Goal: Transaction & Acquisition: Purchase product/service

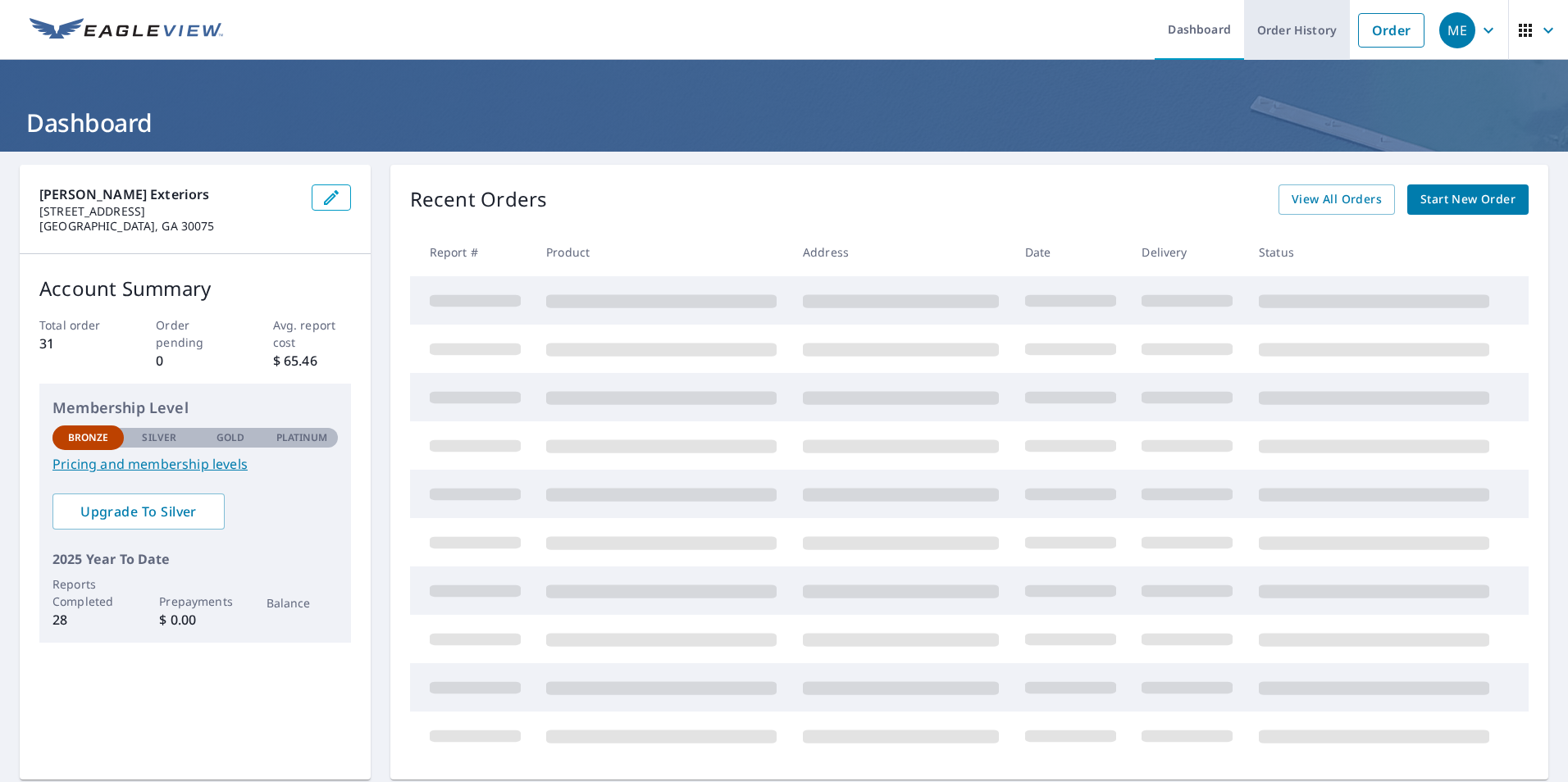
click at [1297, 34] on link "Order History" at bounding box center [1297, 30] width 106 height 60
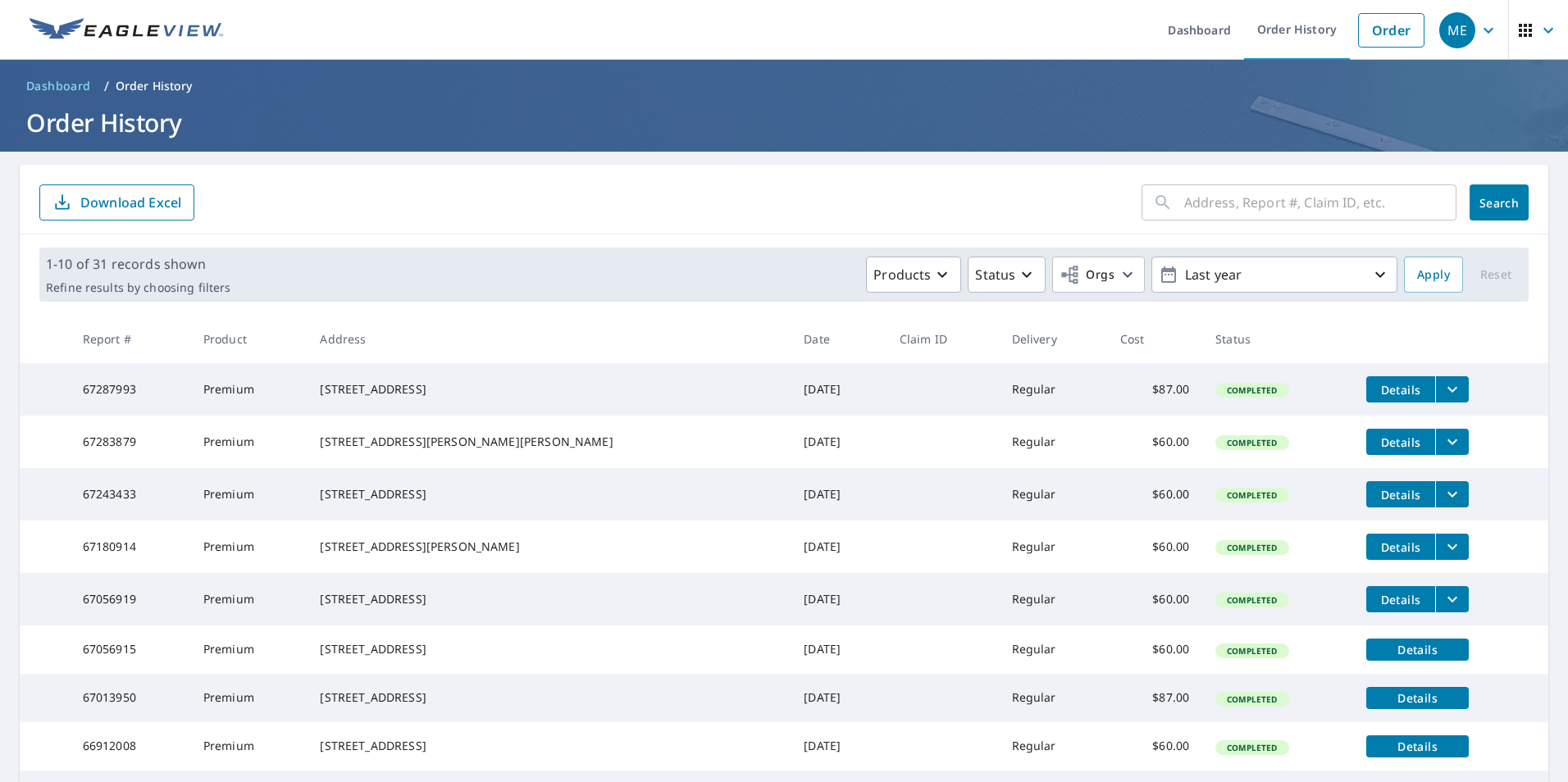
click at [1184, 203] on input "text" at bounding box center [1320, 203] width 272 height 46
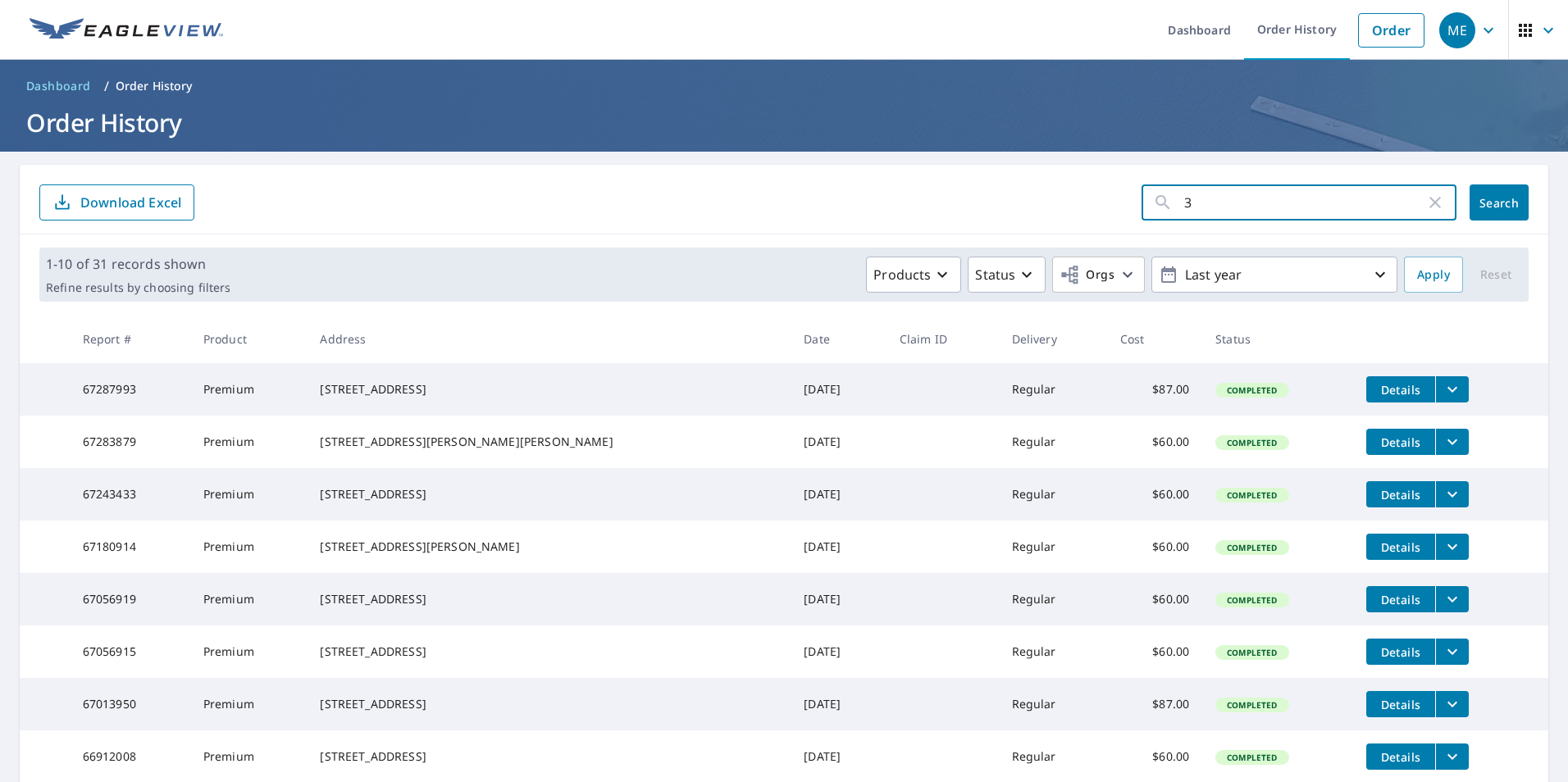
type input "3"
type input "2240"
click at [1490, 211] on button "Search" at bounding box center [1498, 202] width 59 height 36
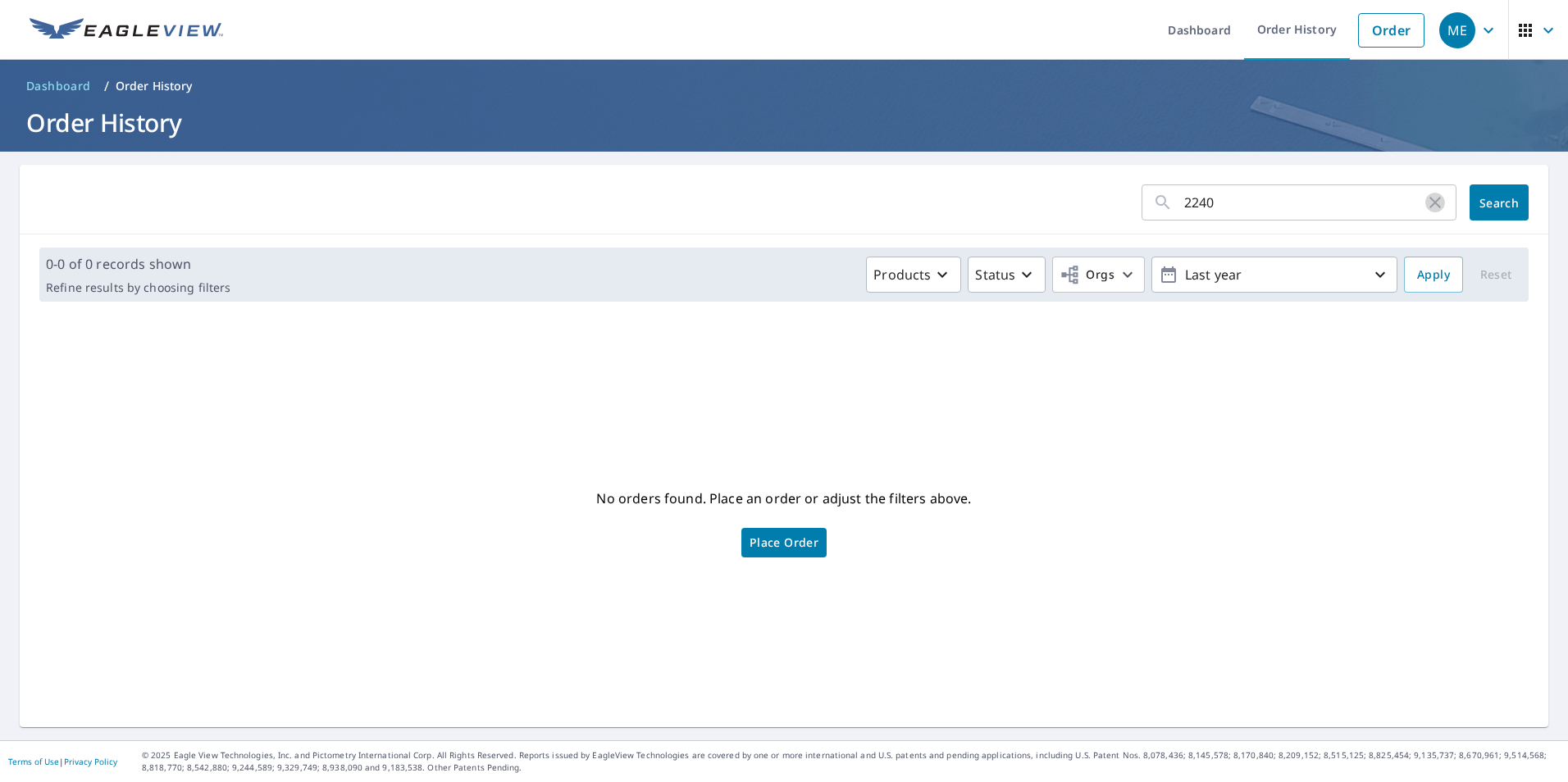
click at [1425, 208] on icon "button" at bounding box center [1434, 202] width 20 height 20
click at [1339, 209] on input "text" at bounding box center [1320, 203] width 272 height 46
type input "1935"
click at [1497, 203] on span "Search" at bounding box center [1499, 203] width 32 height 15
click at [1273, 198] on input "1935" at bounding box center [1305, 203] width 241 height 46
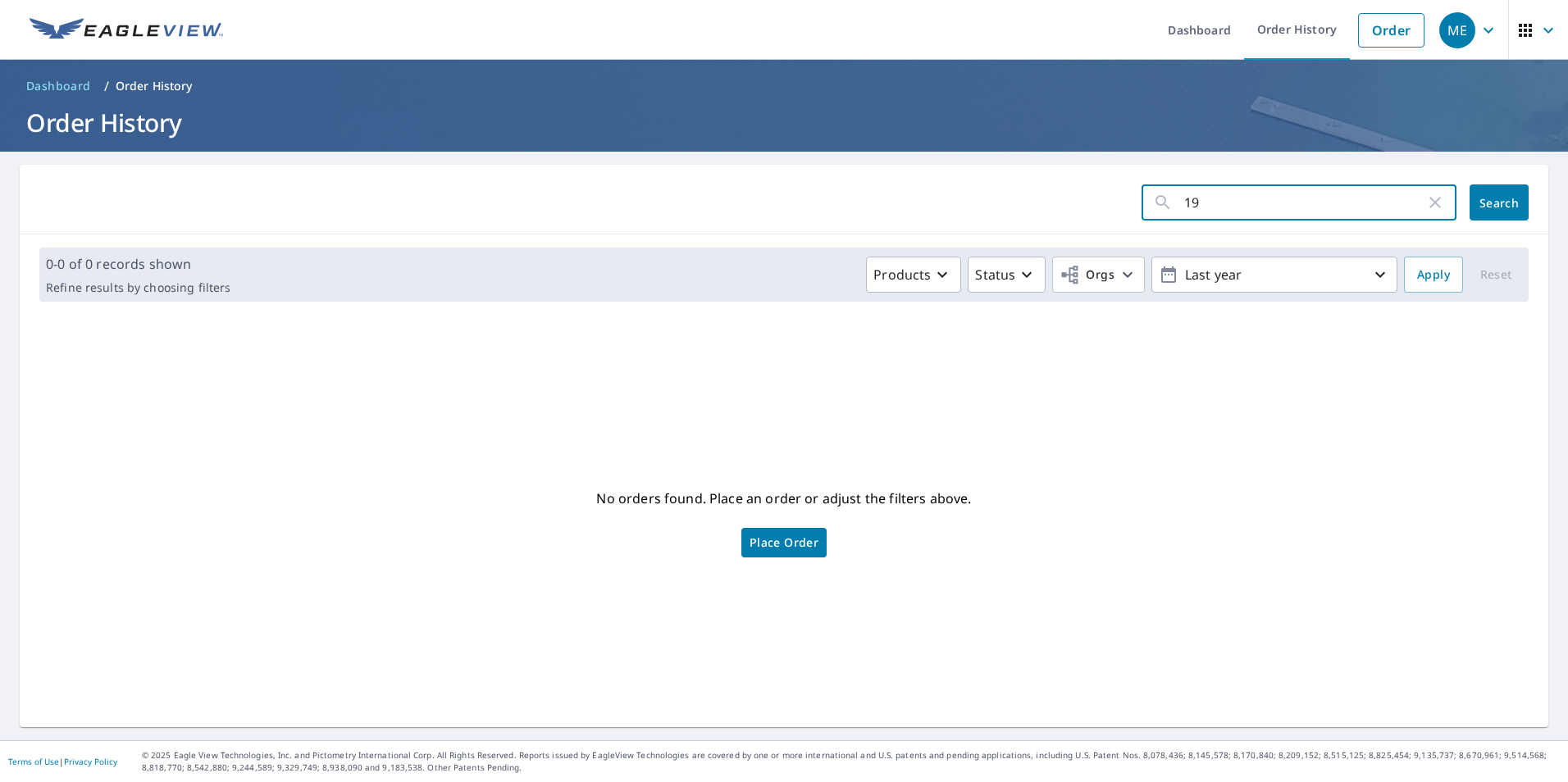
type input "1"
type input "2240"
click at [1279, 27] on link "Order History" at bounding box center [1297, 30] width 106 height 60
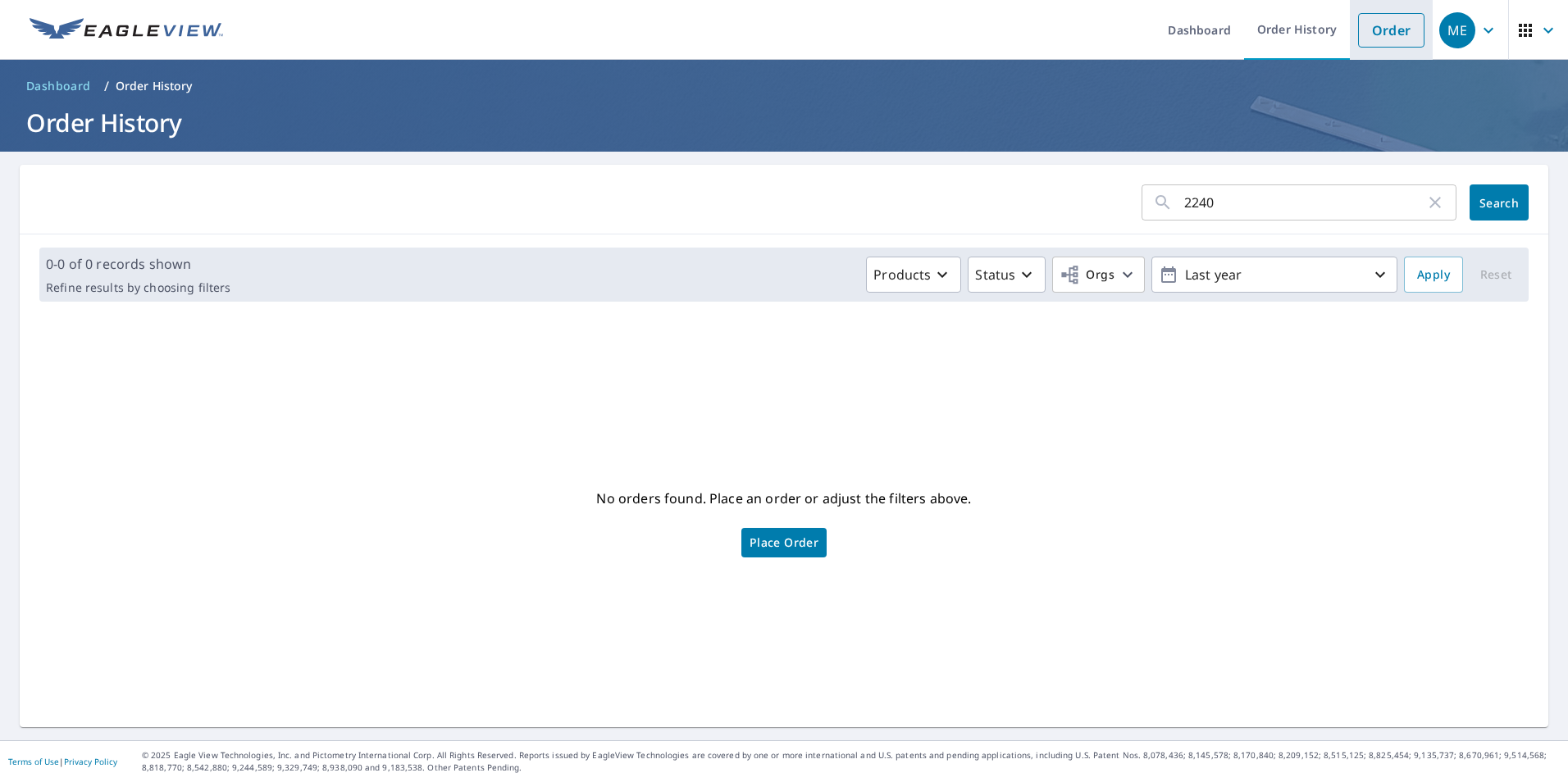
click at [1386, 27] on link "Order" at bounding box center [1392, 30] width 67 height 34
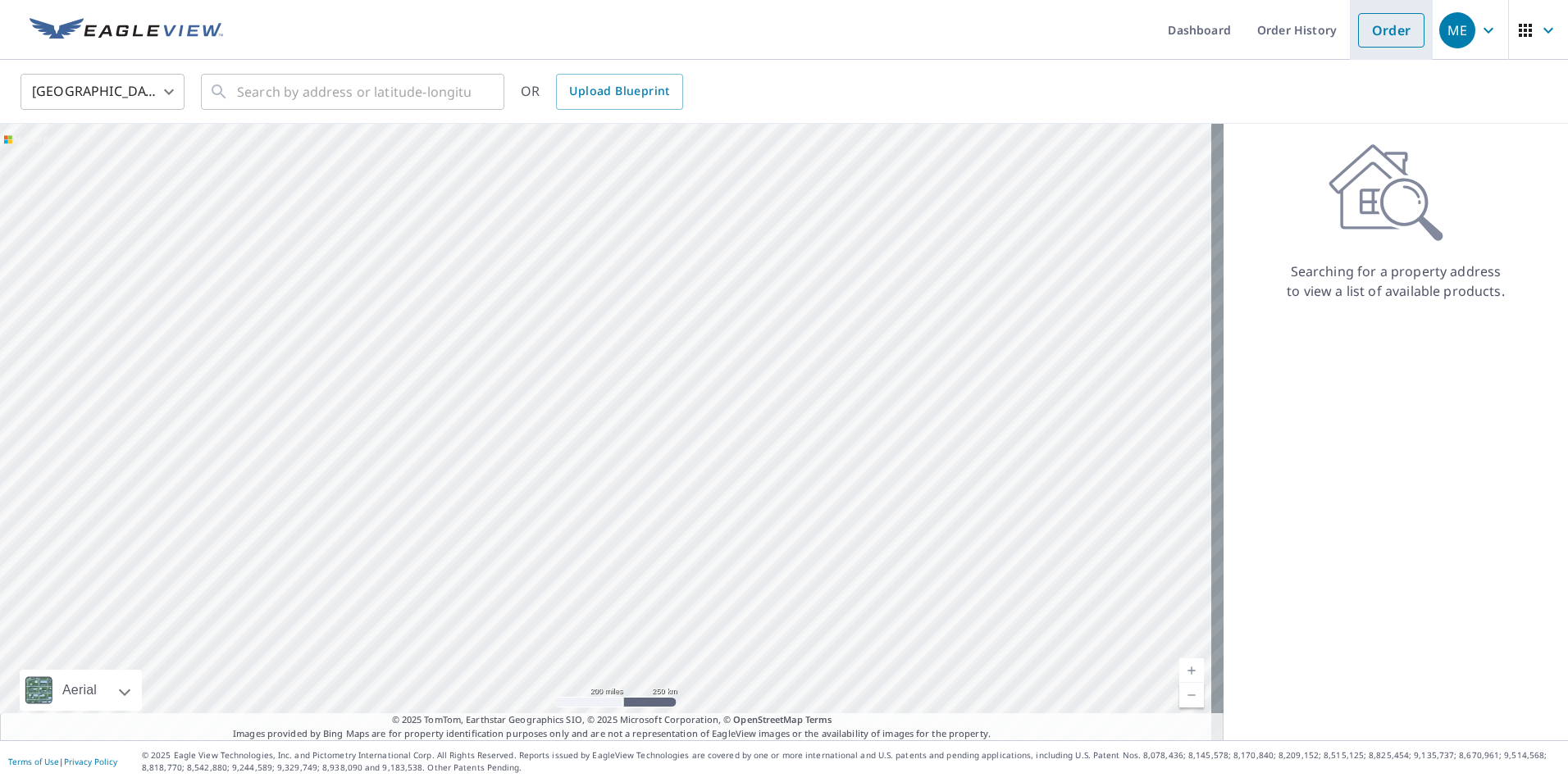
click at [1386, 27] on link "Order" at bounding box center [1392, 30] width 67 height 34
click at [374, 86] on input "text" at bounding box center [354, 92] width 234 height 46
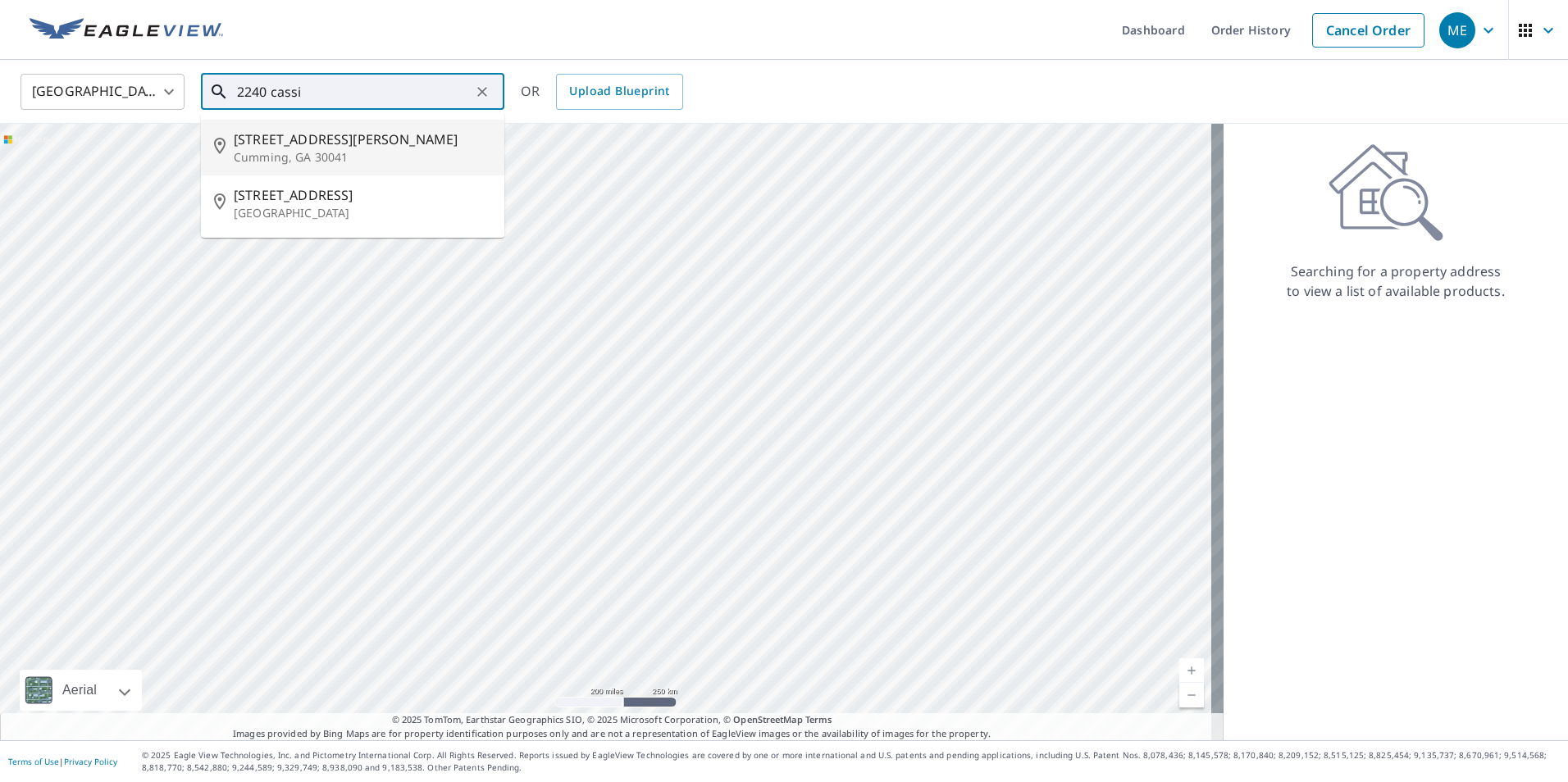
click at [360, 131] on span "[STREET_ADDRESS][PERSON_NAME]" at bounding box center [362, 139] width 257 height 20
type input "[STREET_ADDRESS][PERSON_NAME]"
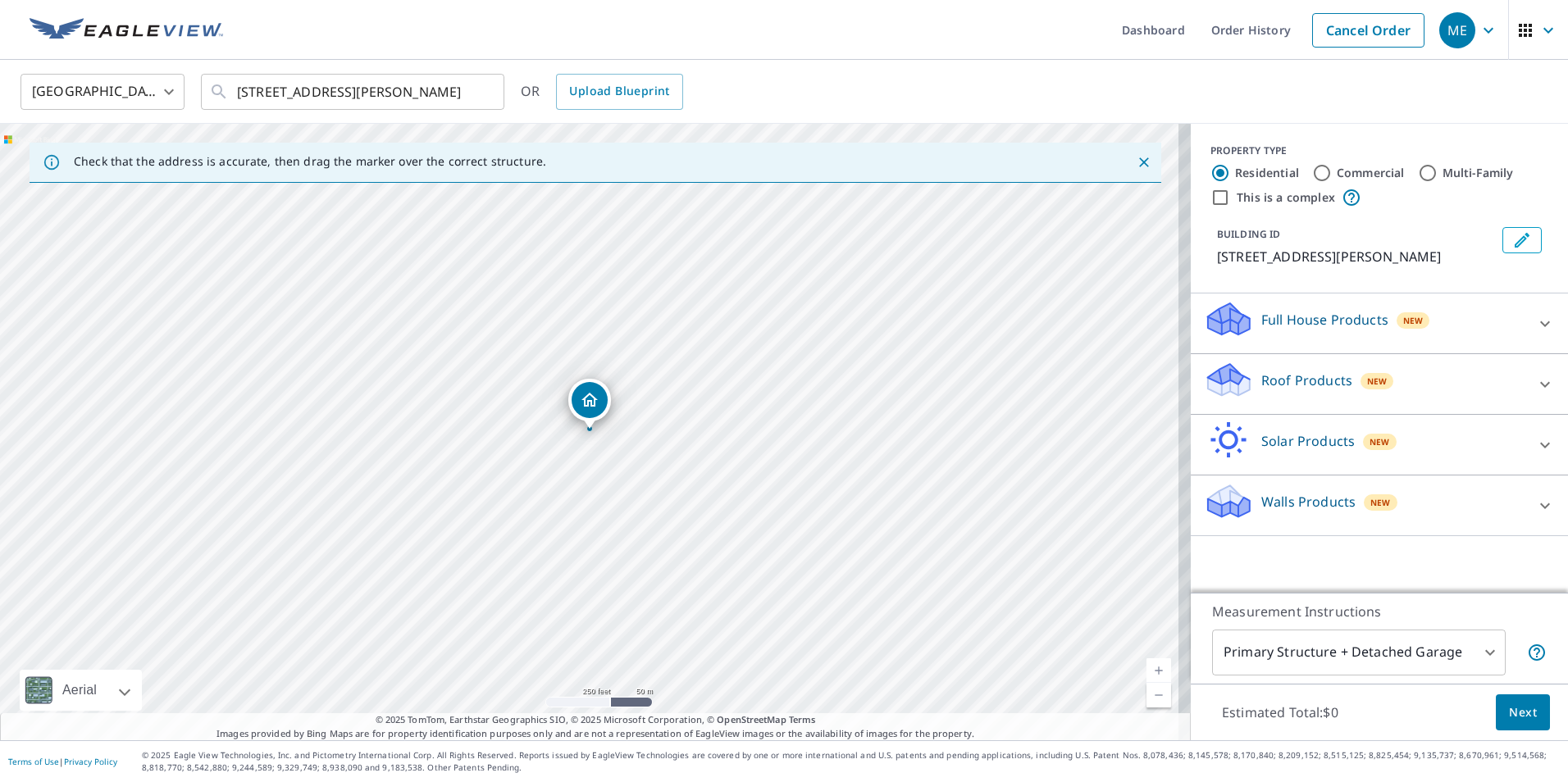
click at [1383, 373] on div "Roof Products New" at bounding box center [1364, 384] width 321 height 47
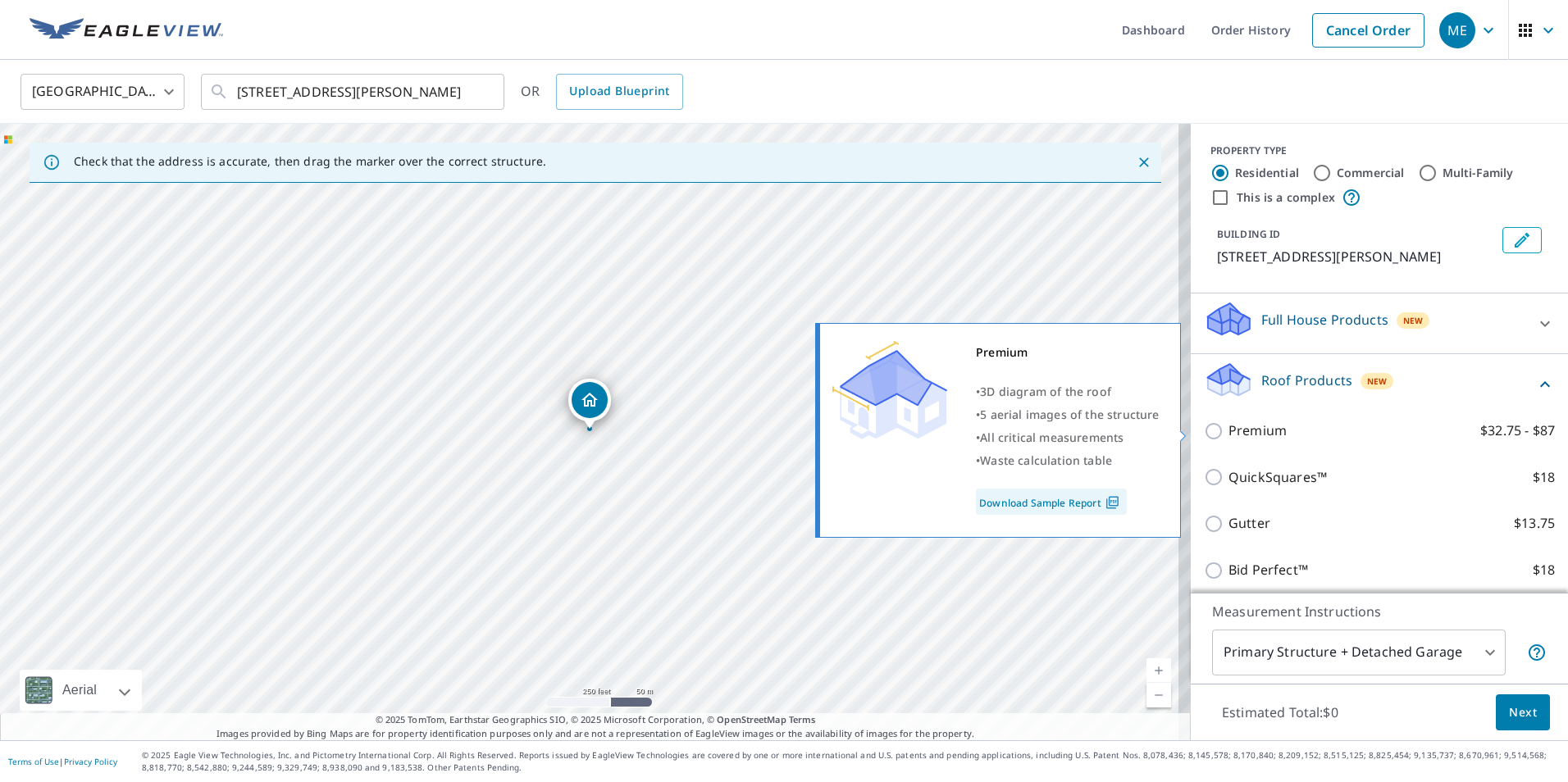
click at [1241, 435] on p "Premium" at bounding box center [1258, 431] width 58 height 20
click at [1229, 435] on input "Premium $32.75 - $87" at bounding box center [1216, 431] width 25 height 20
checkbox input "true"
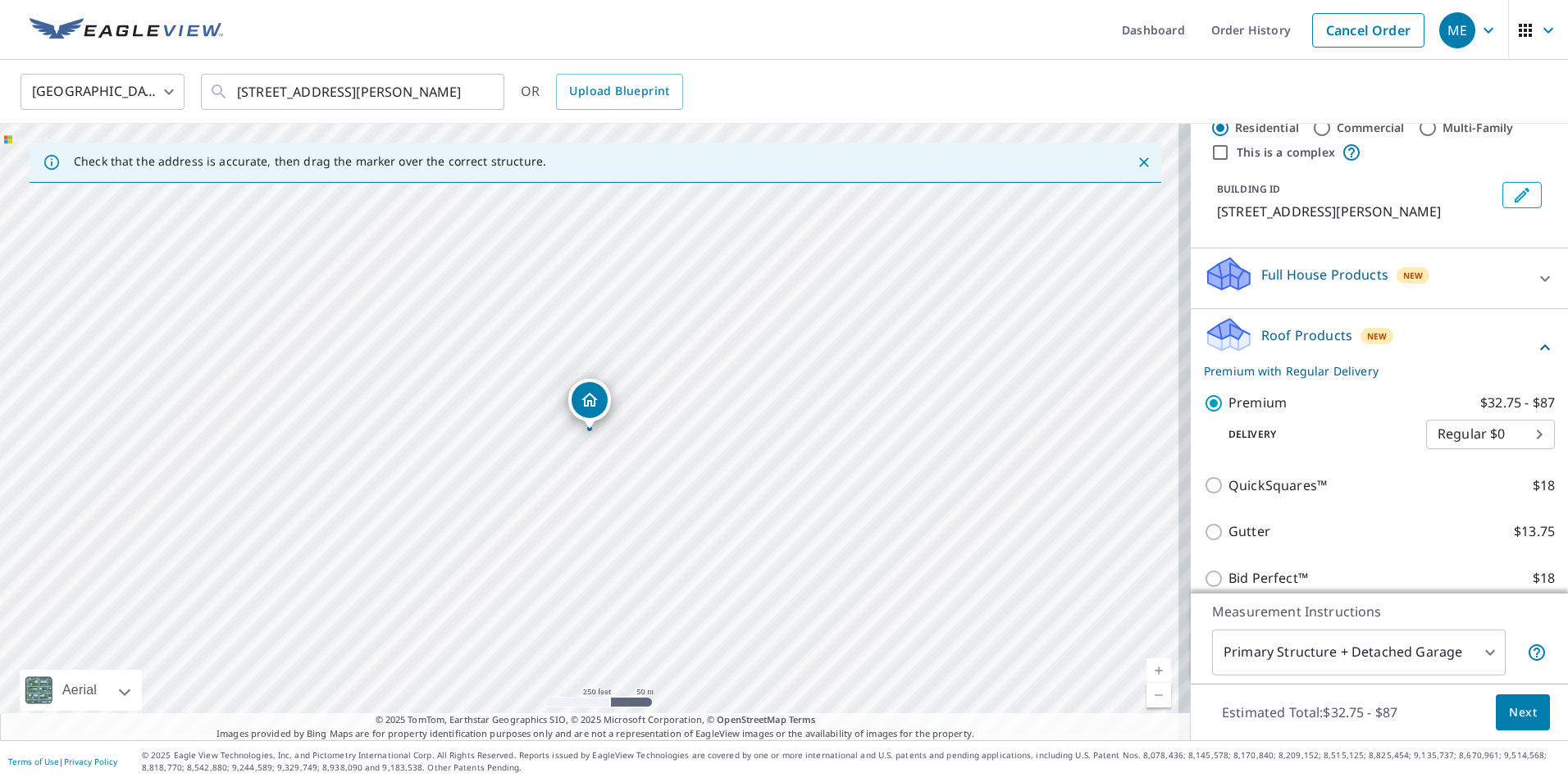
scroll to position [164, 0]
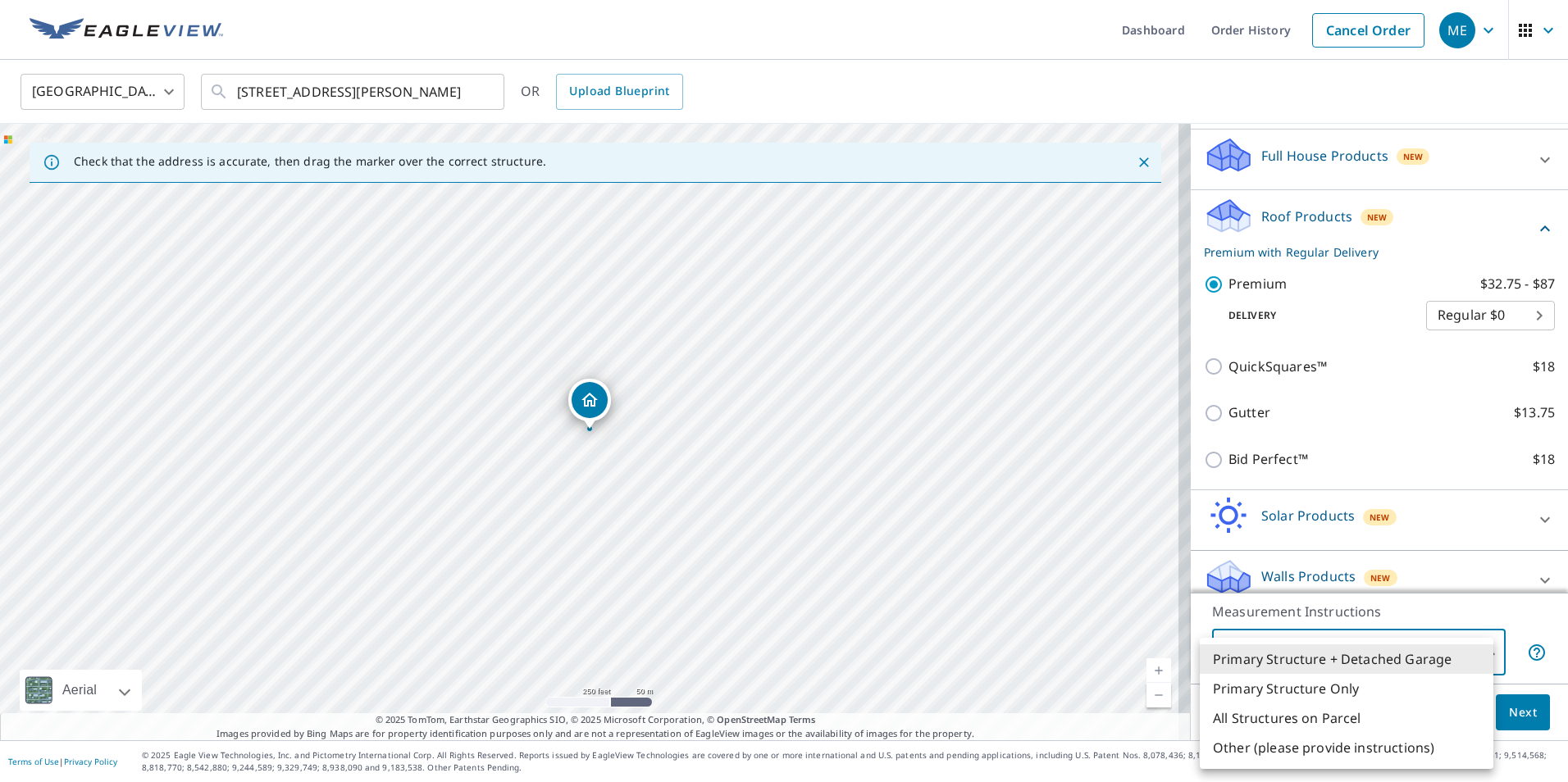
click at [1456, 652] on body "ME ME Dashboard Order History Cancel Order ME [GEOGRAPHIC_DATA] [GEOGRAPHIC_DAT…" at bounding box center [784, 391] width 1568 height 782
click at [1398, 693] on li "Primary Structure Only" at bounding box center [1346, 688] width 293 height 30
type input "2"
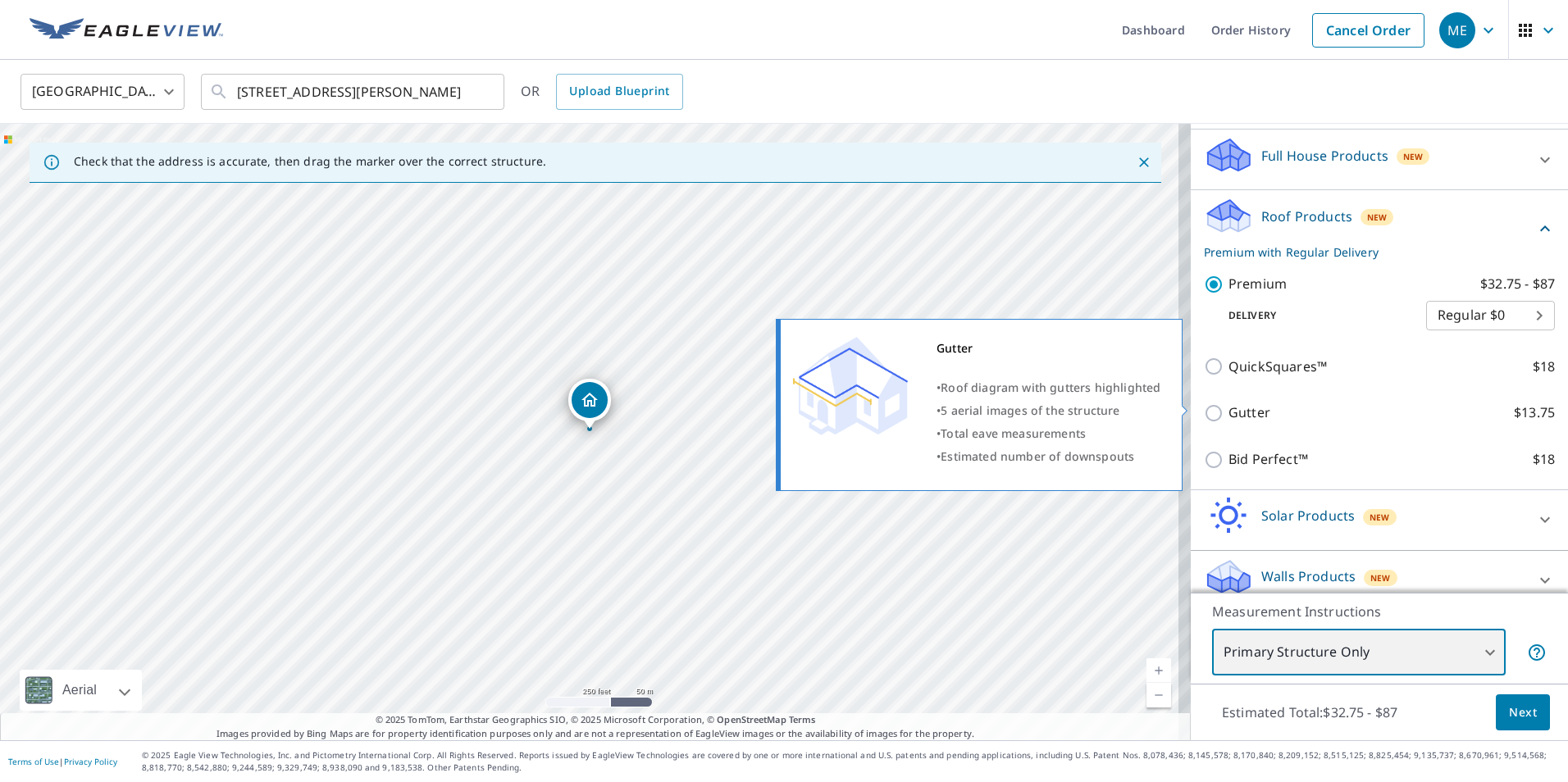
scroll to position [182, 0]
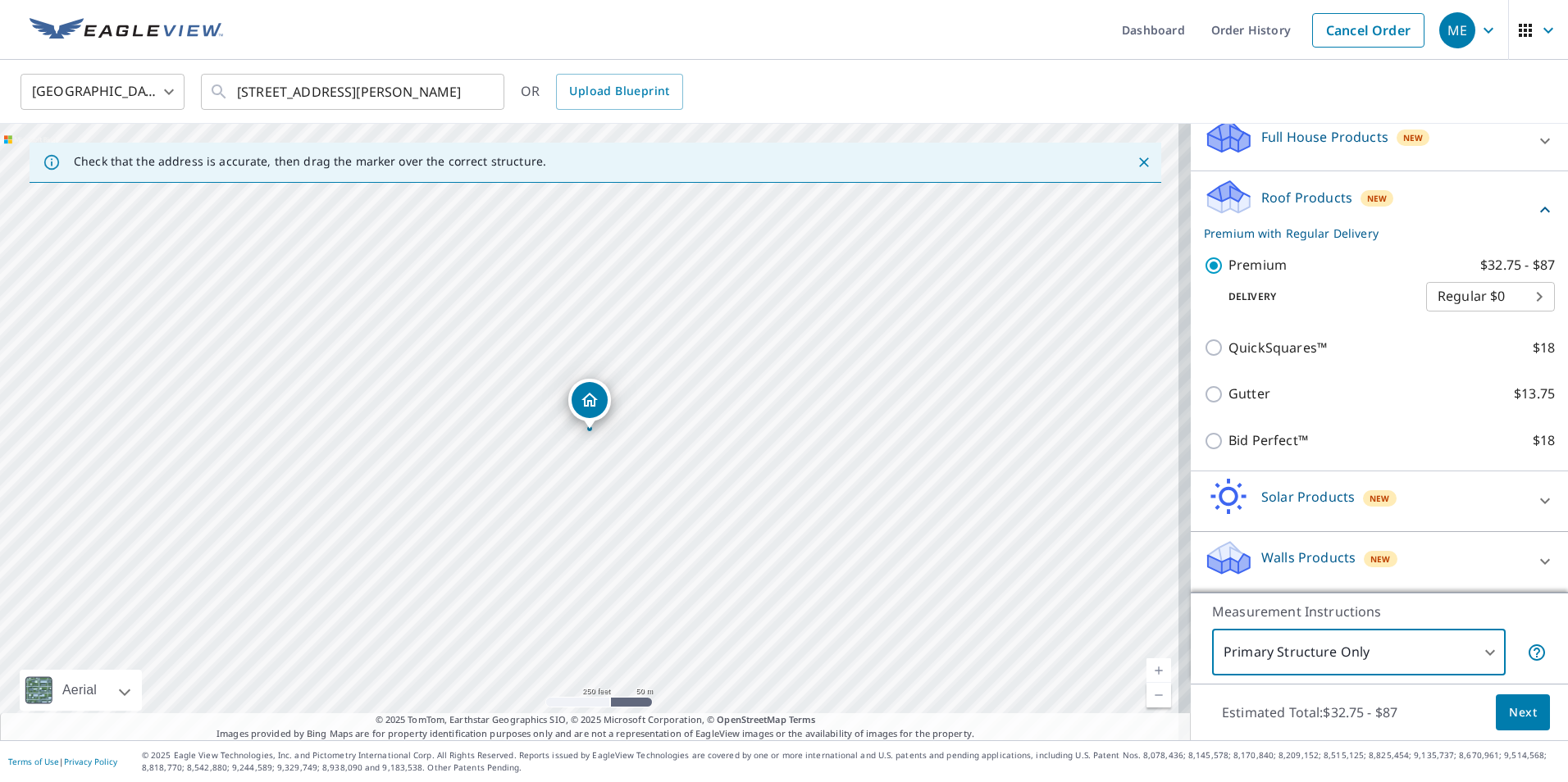
click at [1508, 717] on span "Next" at bounding box center [1522, 713] width 28 height 20
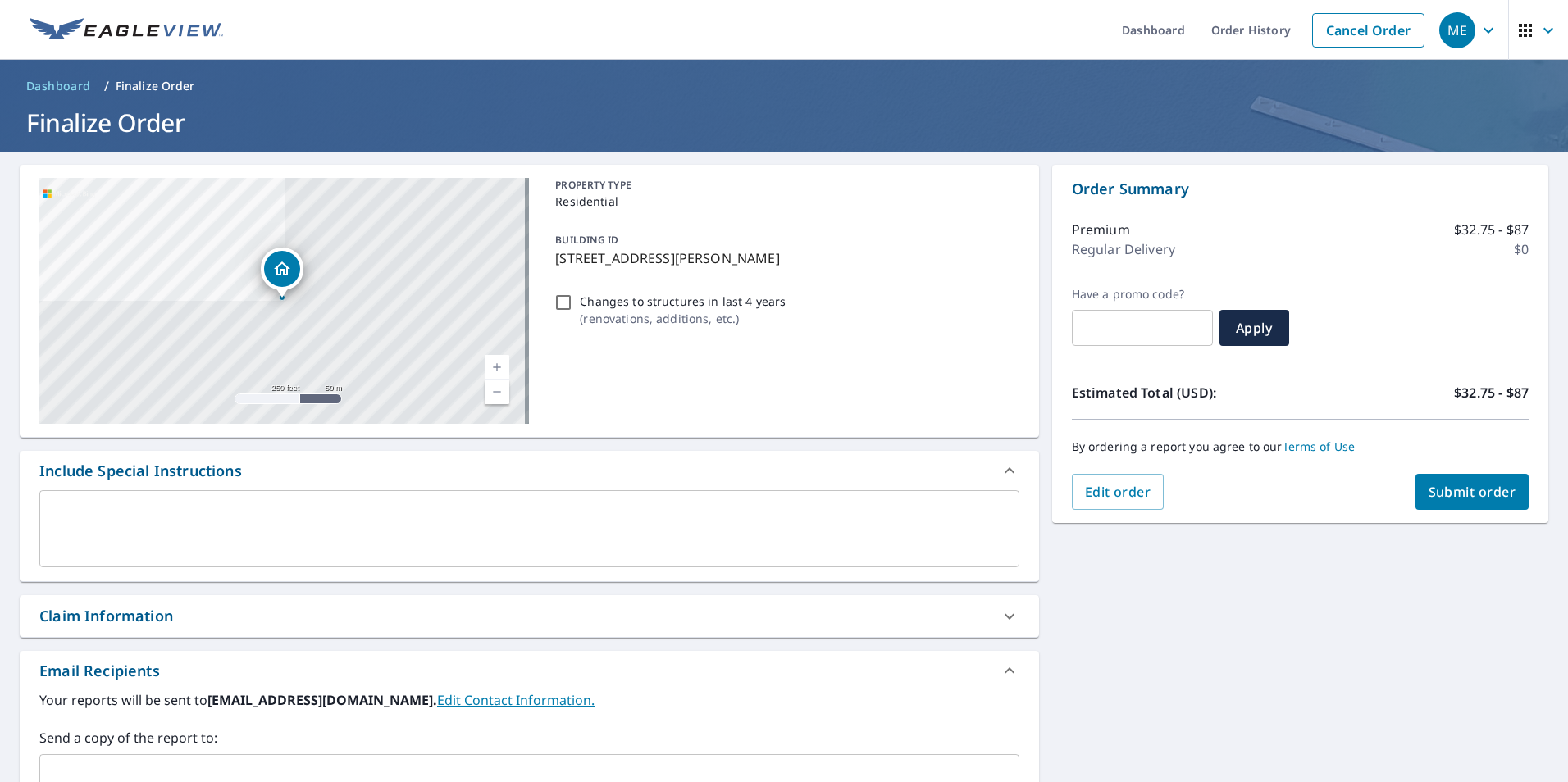
click at [1433, 482] on button "Submit order" at bounding box center [1473, 492] width 114 height 36
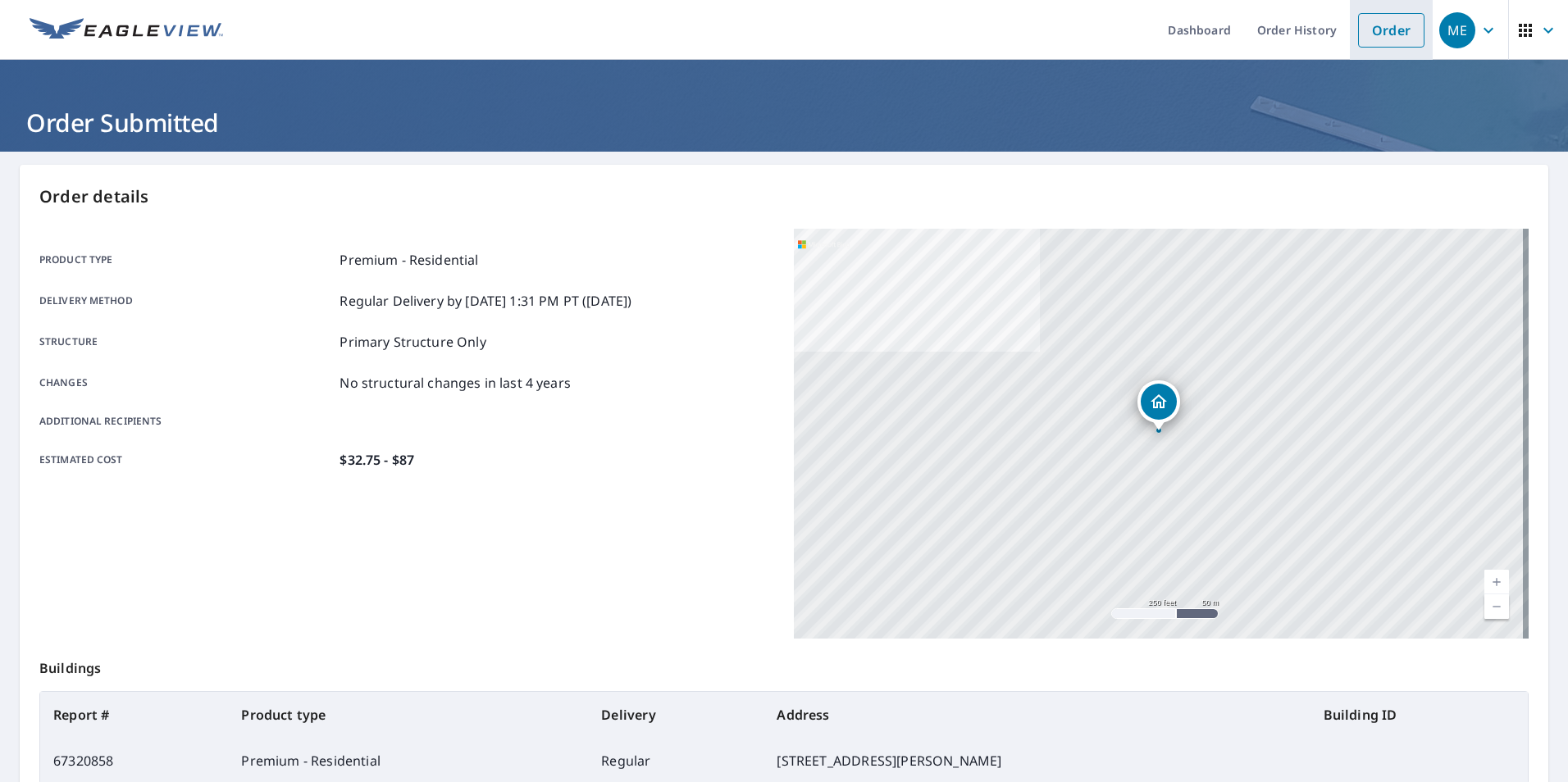
click at [1372, 28] on link "Order" at bounding box center [1392, 30] width 67 height 34
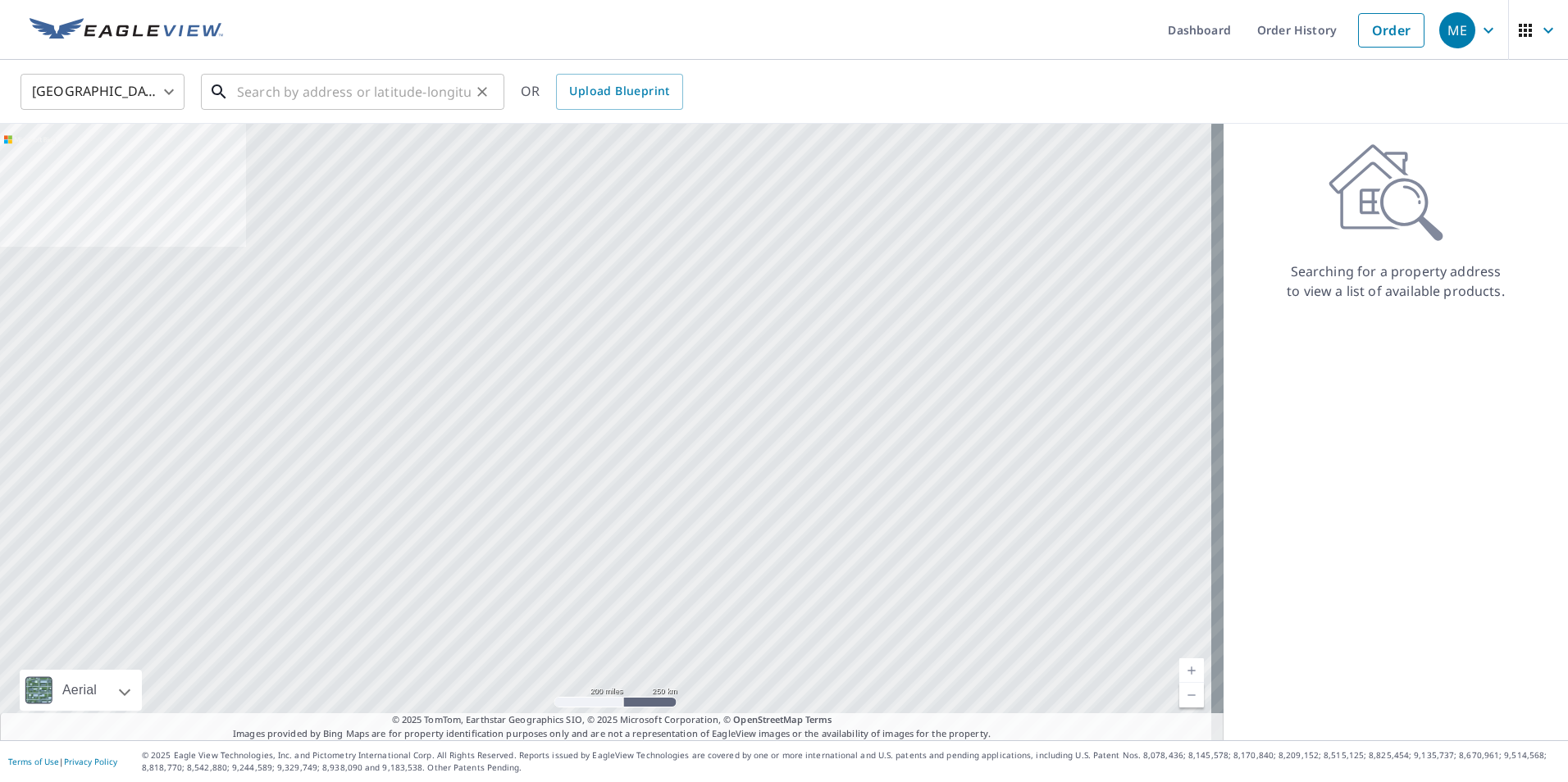
click at [276, 95] on input "text" at bounding box center [354, 92] width 234 height 46
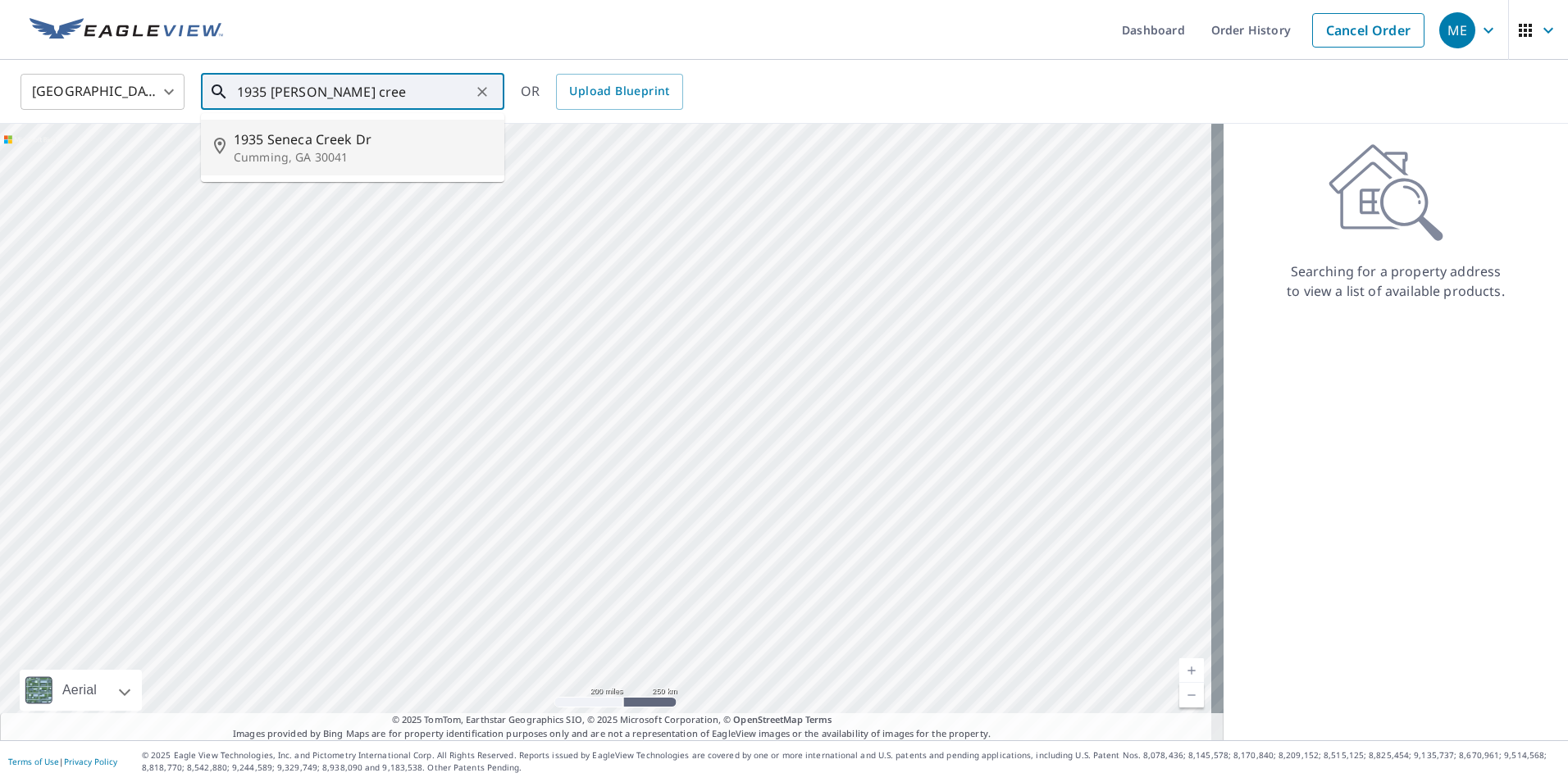
click at [294, 154] on p "Cumming, GA 30041" at bounding box center [362, 157] width 257 height 16
type input "[STREET_ADDRESS][PERSON_NAME]"
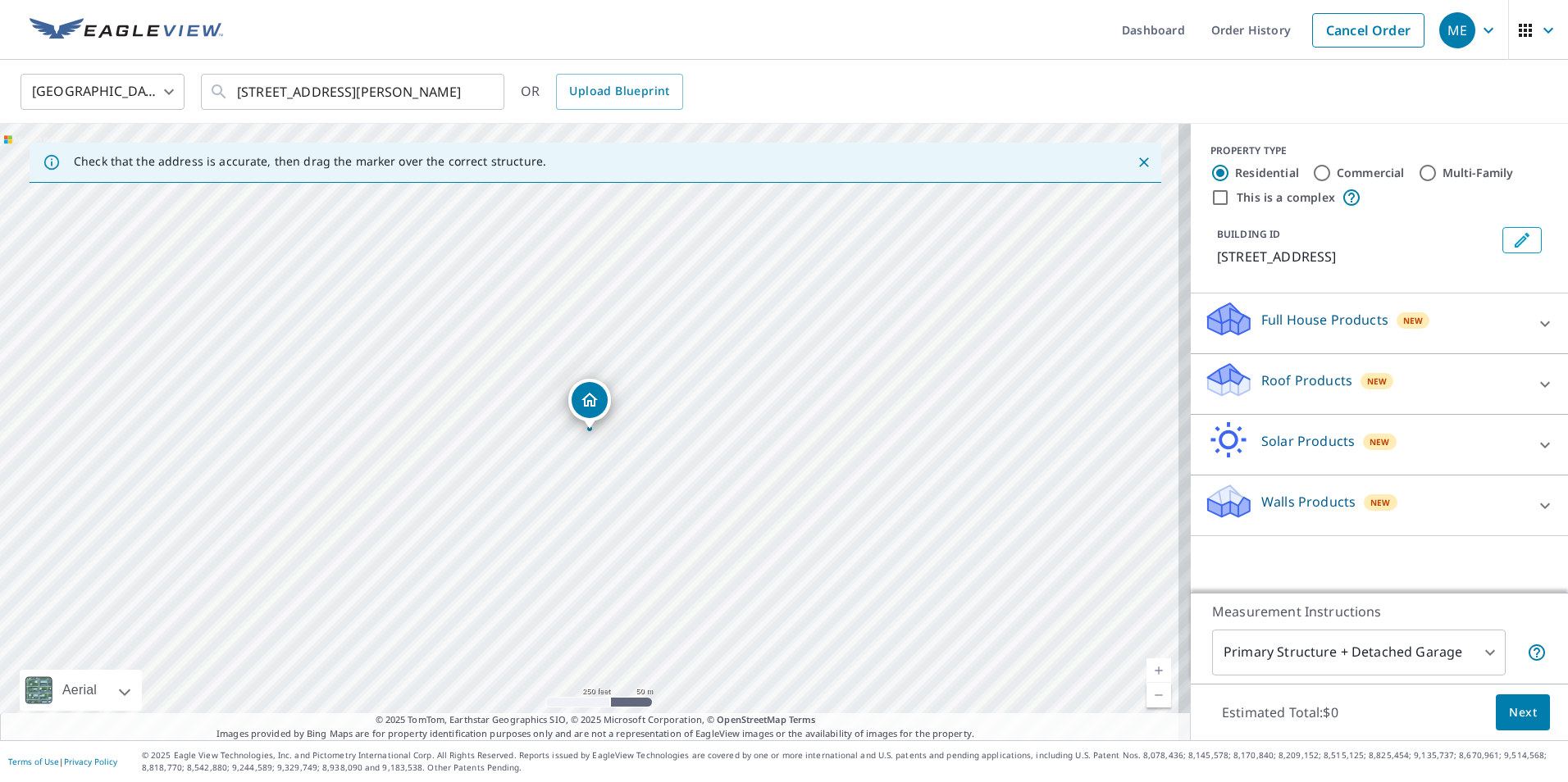
click at [1352, 396] on div "Roof Products New" at bounding box center [1364, 384] width 321 height 47
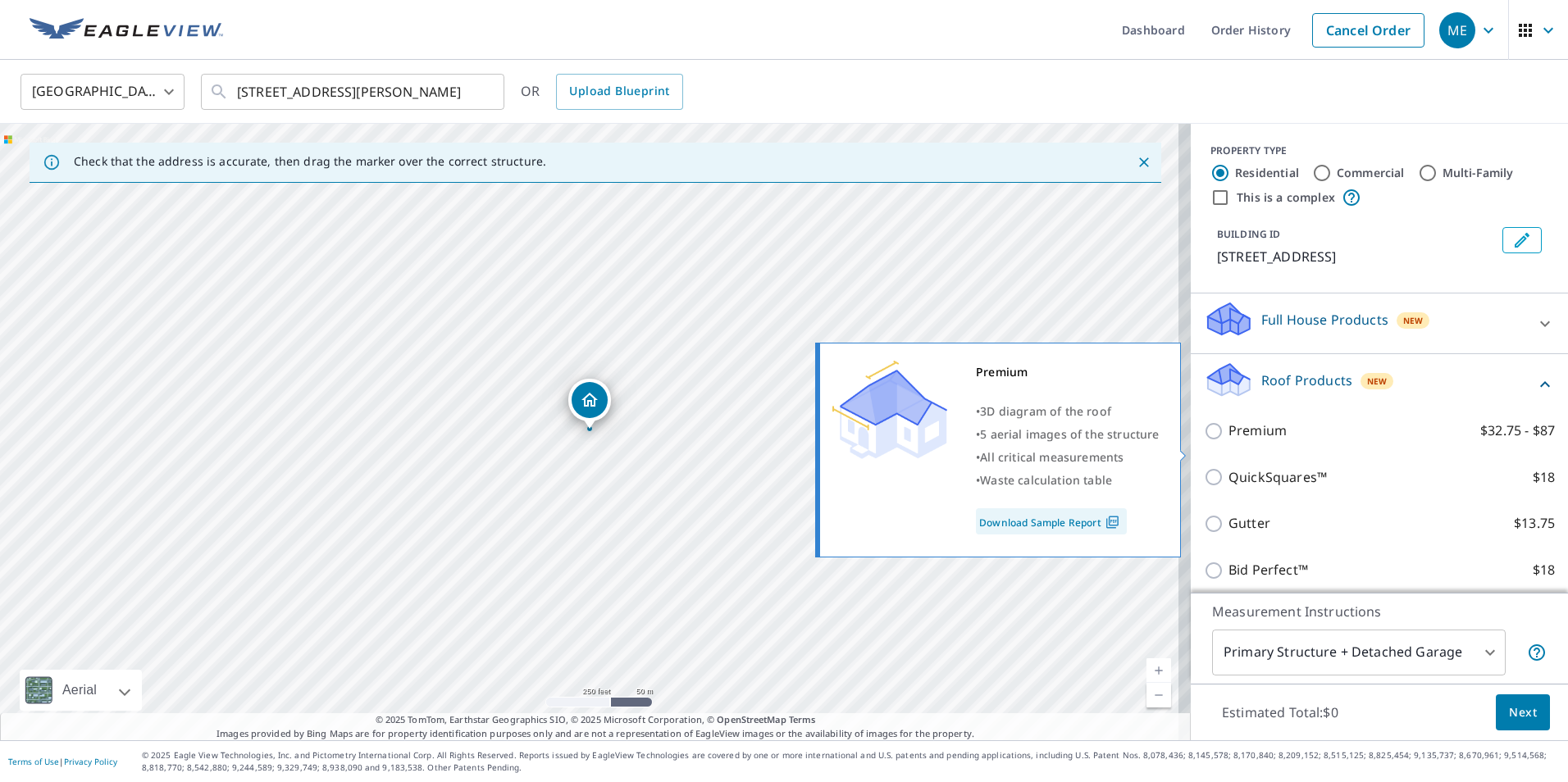
click at [1288, 441] on label "Premium $32.75 - $87" at bounding box center [1392, 431] width 327 height 20
click at [1229, 441] on input "Premium $32.75 - $87" at bounding box center [1216, 431] width 25 height 20
checkbox input "true"
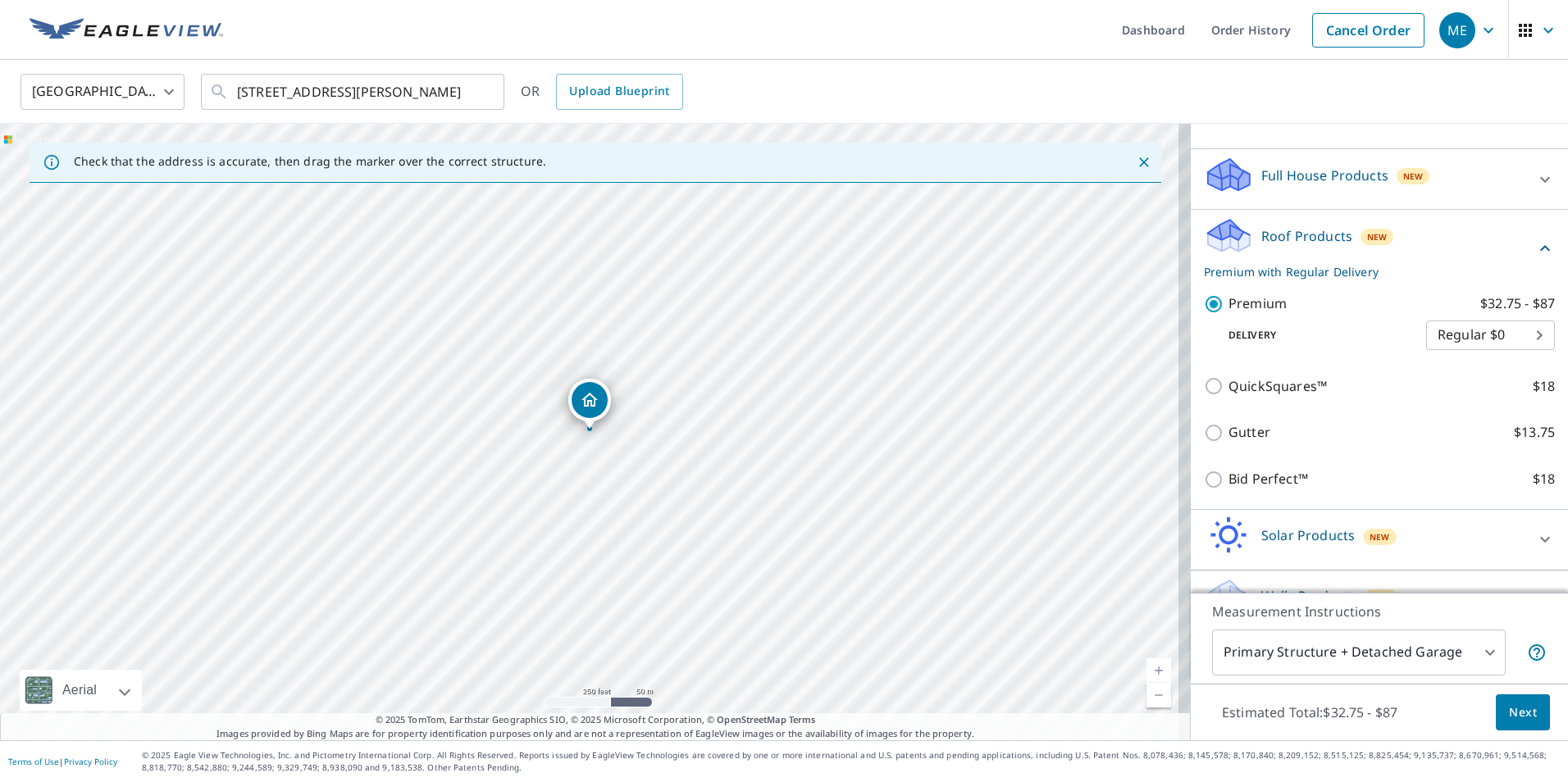
scroll to position [164, 0]
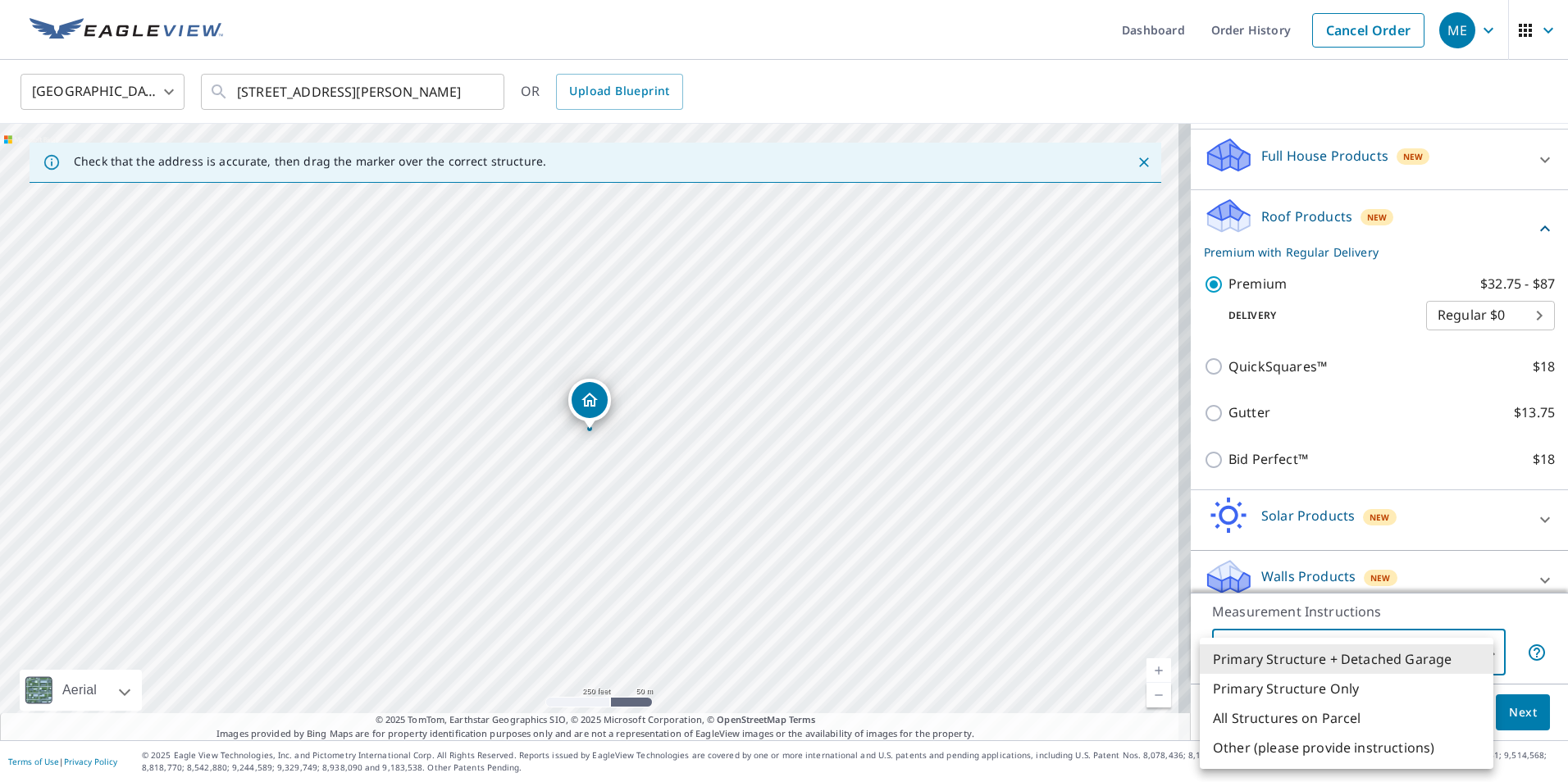
click at [1339, 661] on body "ME ME Dashboard Order History Cancel Order ME [GEOGRAPHIC_DATA] US ​ [STREET_AD…" at bounding box center [784, 391] width 1568 height 782
click at [1316, 690] on li "Primary Structure Only" at bounding box center [1346, 688] width 293 height 30
type input "2"
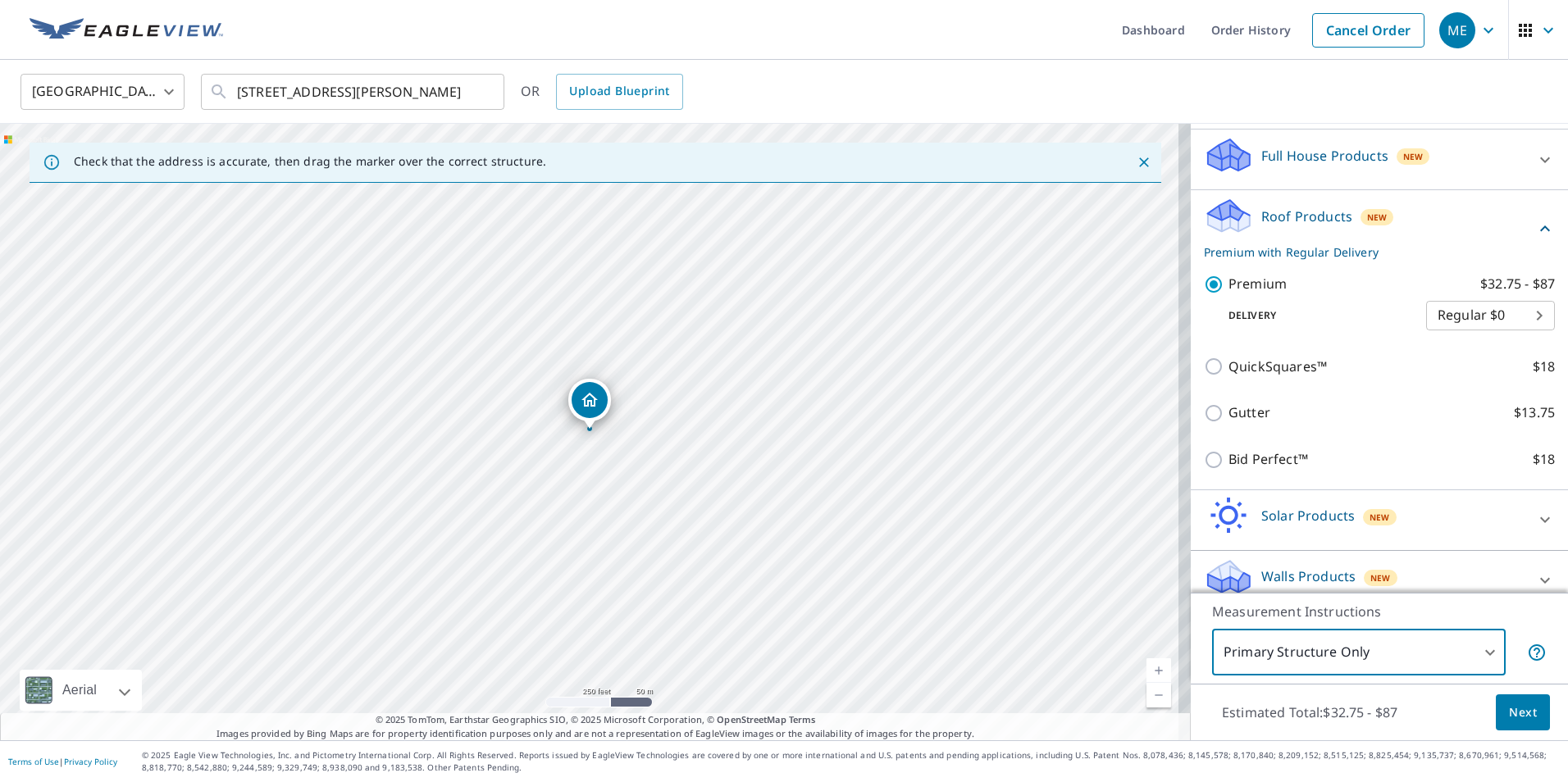
click at [1511, 712] on span "Next" at bounding box center [1522, 713] width 28 height 20
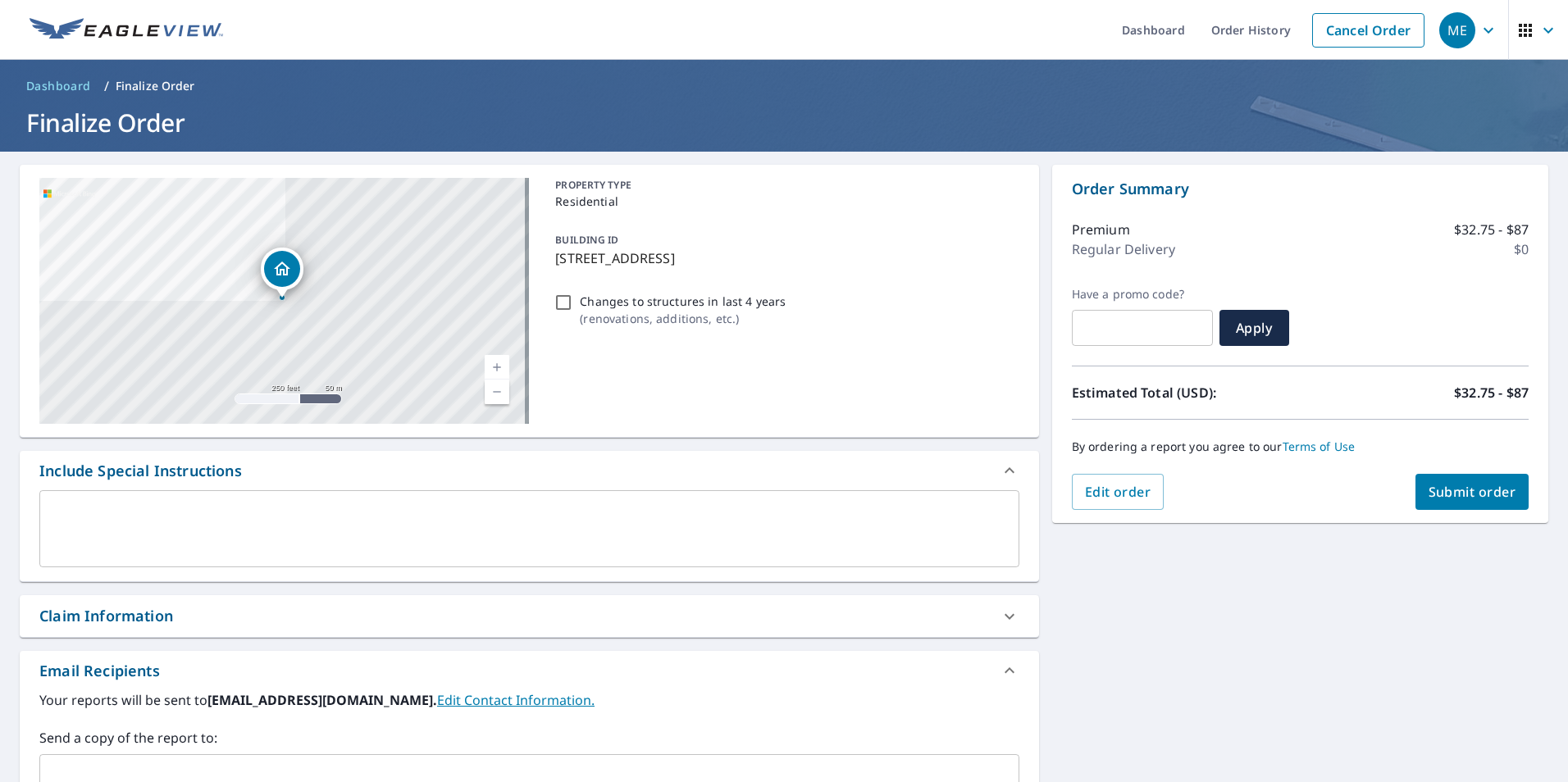
click at [1457, 499] on span "Submit order" at bounding box center [1472, 491] width 88 height 18
